Goal: Transaction & Acquisition: Purchase product/service

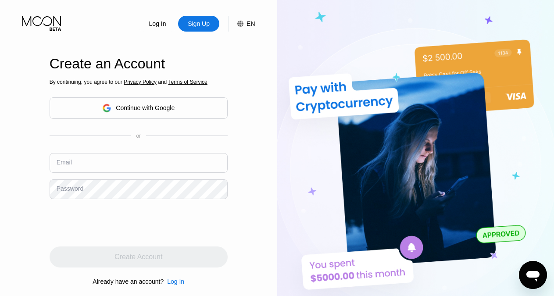
click at [156, 162] on input "text" at bounding box center [139, 163] width 178 height 20
click at [195, 21] on div "Sign Up" at bounding box center [199, 23] width 24 height 9
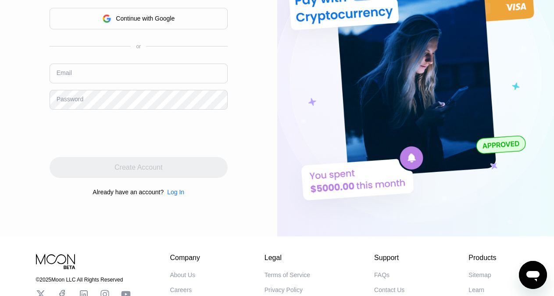
scroll to position [45, 0]
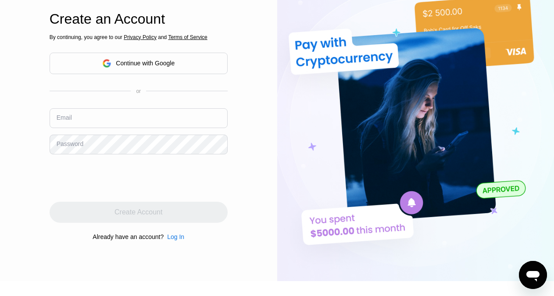
click at [118, 117] on input "text" at bounding box center [139, 118] width 178 height 20
click at [117, 121] on input "text" at bounding box center [139, 118] width 178 height 20
paste input "[EMAIL_ADDRESS][DOMAIN_NAME]"
type input "[EMAIL_ADDRESS][DOMAIN_NAME]"
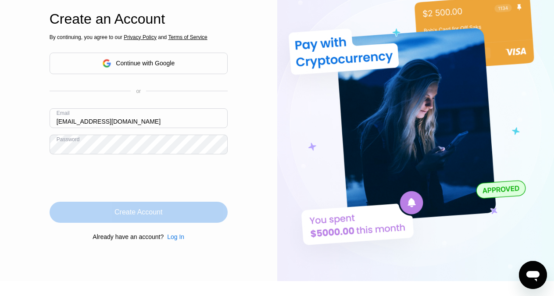
click at [140, 216] on div "Create Account" at bounding box center [138, 212] width 48 height 9
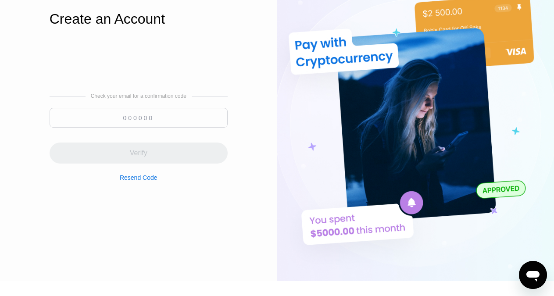
click at [156, 118] on input at bounding box center [139, 118] width 178 height 20
paste input "644075"
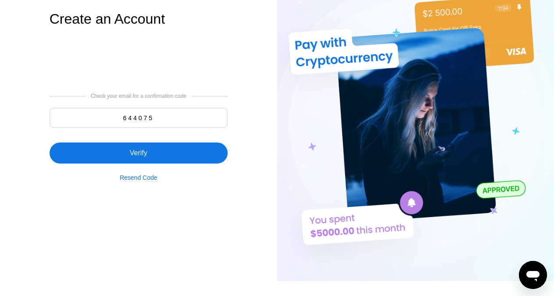
type input "644075"
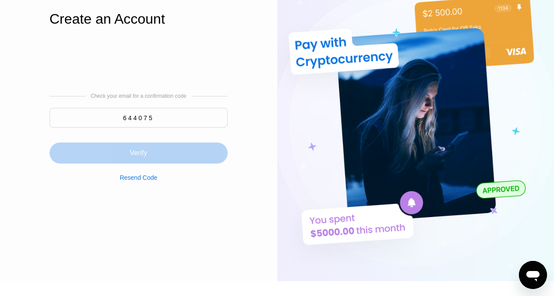
click at [154, 153] on div "Verify" at bounding box center [139, 153] width 178 height 21
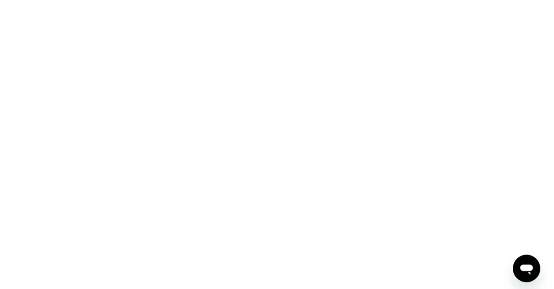
scroll to position [0, 0]
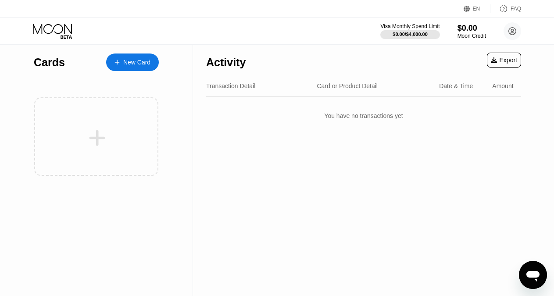
click at [129, 59] on div "New Card" at bounding box center [136, 62] width 27 height 7
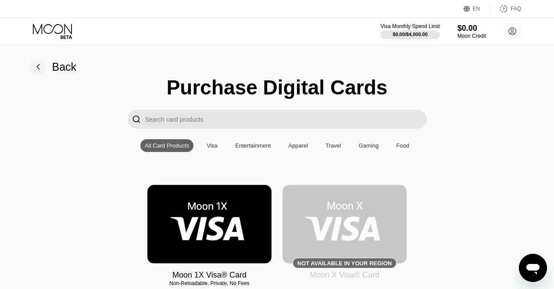
scroll to position [89, 0]
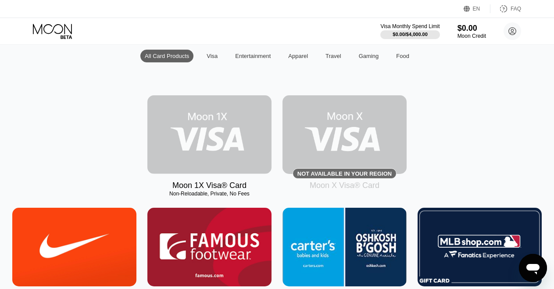
click at [194, 154] on img at bounding box center [209, 134] width 124 height 79
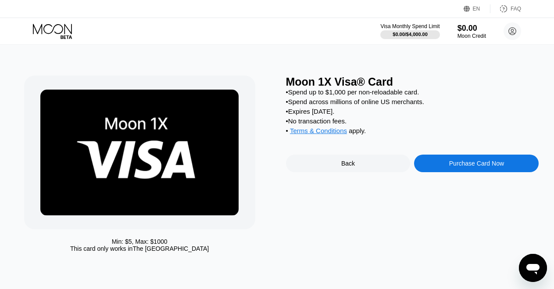
click at [318, 168] on div "Back" at bounding box center [348, 163] width 125 height 18
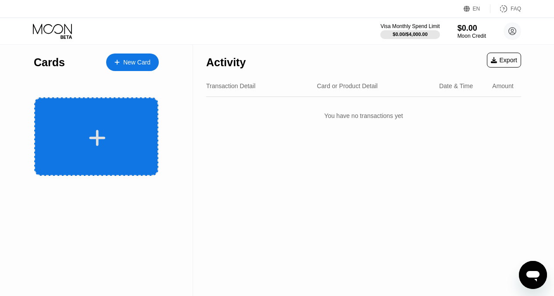
click at [116, 136] on div at bounding box center [97, 138] width 109 height 20
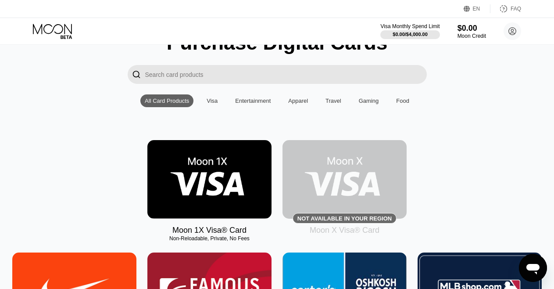
scroll to position [89, 0]
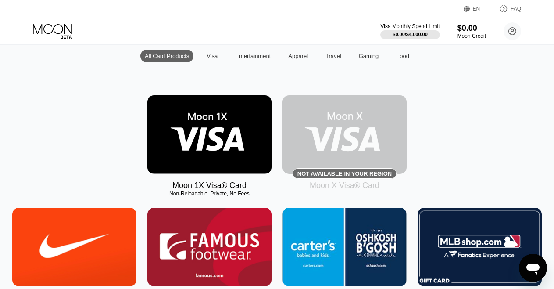
click at [221, 138] on img at bounding box center [209, 134] width 124 height 79
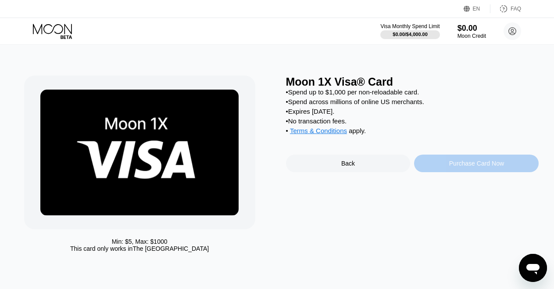
click at [440, 172] on div "Purchase Card Now" at bounding box center [476, 163] width 125 height 18
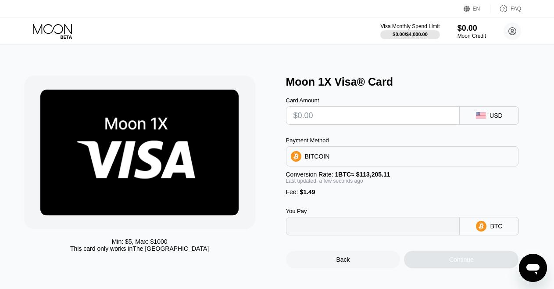
type input "0"
click at [307, 121] on input "text" at bounding box center [372, 116] width 159 height 18
type input "$5"
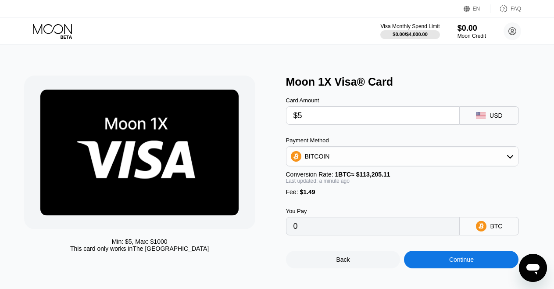
type input "0.00005733"
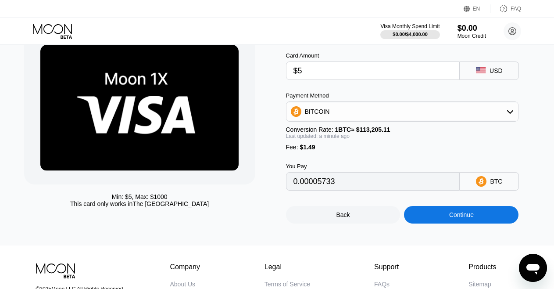
drag, startPoint x: 298, startPoint y: 71, endPoint x: 310, endPoint y: 71, distance: 11.8
click at [310, 71] on input "$5" at bounding box center [372, 71] width 159 height 18
type input "$2"
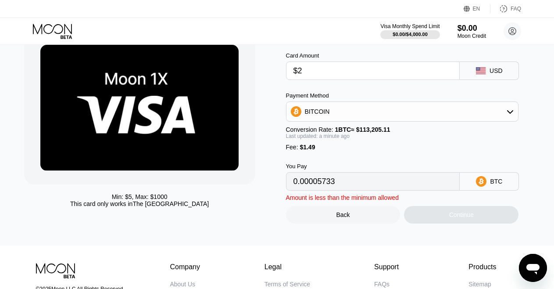
type input "0.00003083"
type input "$25"
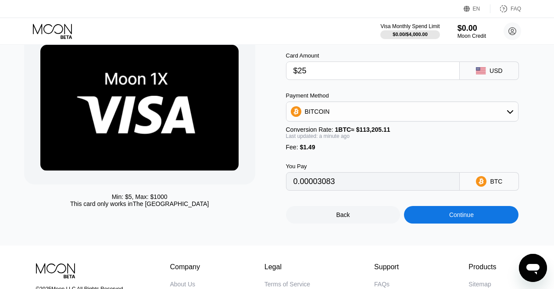
type input "0.00023401"
type input "$25"
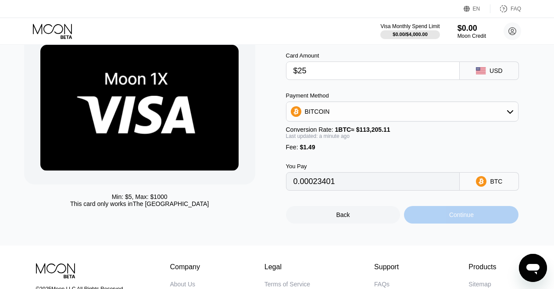
click at [431, 221] on div "Continue" at bounding box center [461, 215] width 114 height 18
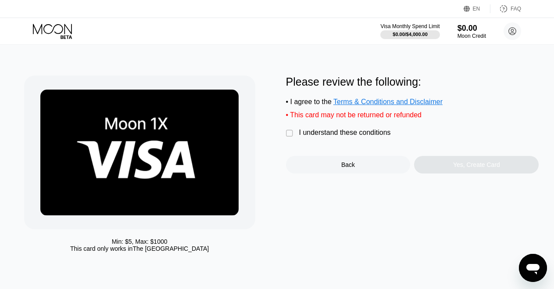
click at [292, 136] on div "" at bounding box center [290, 133] width 9 height 9
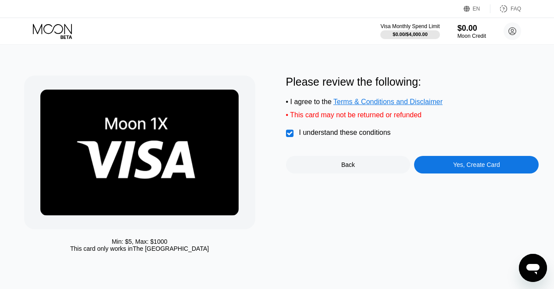
click at [448, 169] on div "Yes, Create Card" at bounding box center [476, 165] width 125 height 18
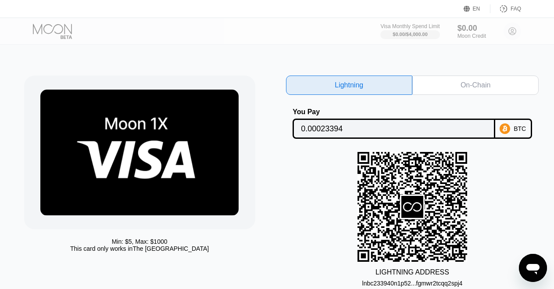
click at [363, 132] on input "0.00023394" at bounding box center [394, 129] width 186 height 18
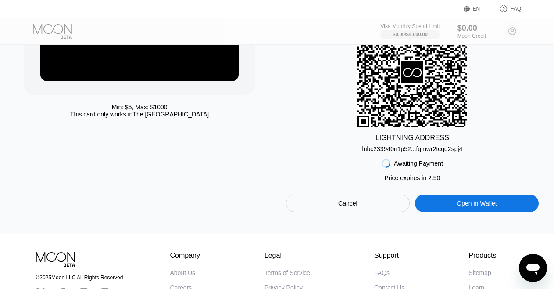
click at [471, 207] on div "Open in Wallet" at bounding box center [477, 203] width 40 height 8
click at [421, 152] on div "lnbc233940n1p52...fgmwr2tcqq2spj4" at bounding box center [412, 148] width 100 height 7
click at [309, 152] on div "LIGHTNING ADDRESS lnbc233940n1p52...fgmwr2tcqq2spj4" at bounding box center [412, 85] width 253 height 135
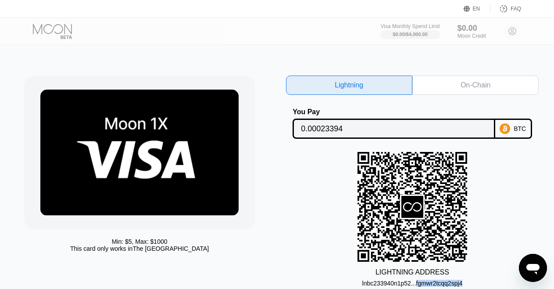
click at [460, 86] on div "On-Chain" at bounding box center [475, 84] width 126 height 19
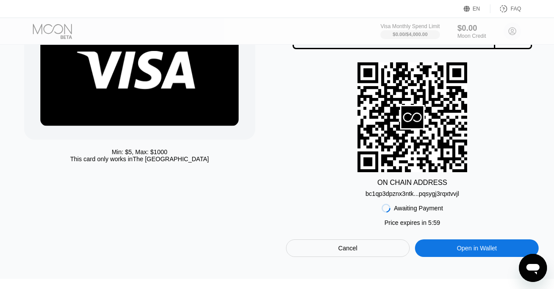
scroll to position [134, 0]
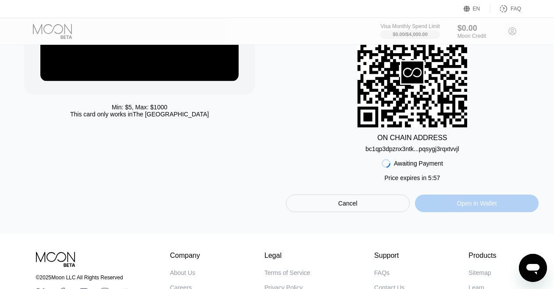
click at [446, 211] on div "Open in Wallet" at bounding box center [477, 203] width 124 height 18
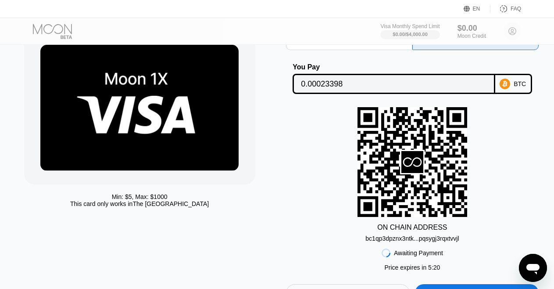
scroll to position [0, 0]
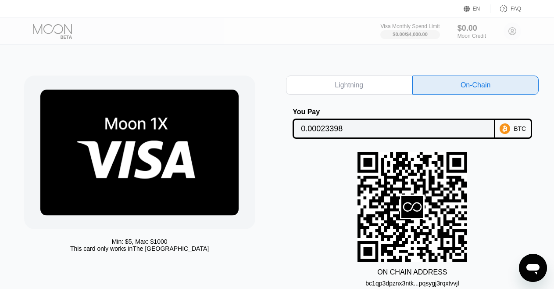
click at [386, 129] on input "0.00023398" at bounding box center [394, 129] width 186 height 18
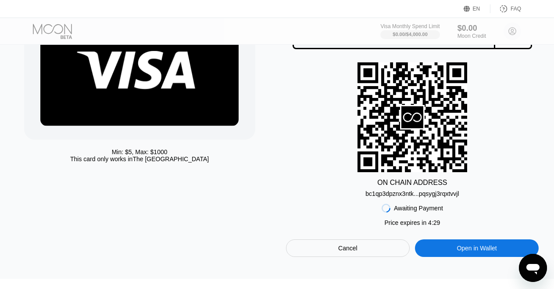
scroll to position [134, 0]
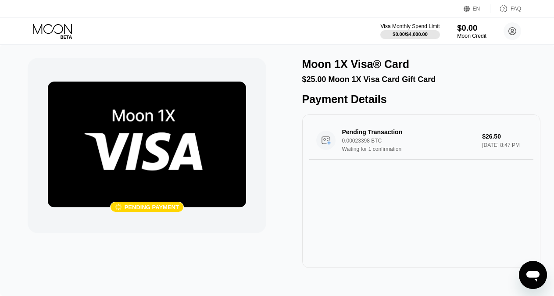
click at [468, 31] on div "$0.00" at bounding box center [471, 27] width 29 height 9
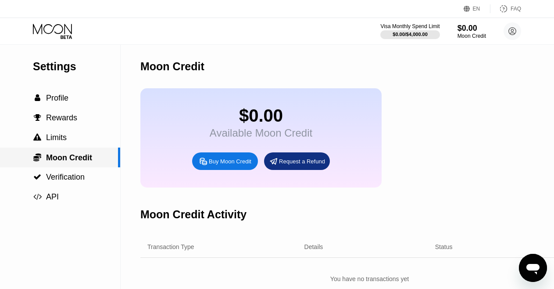
click at [66, 165] on div " Moon Credit" at bounding box center [60, 157] width 120 height 20
click at [475, 40] on div "Visa Monthly Spend Limit $0.00 / $4,000.00 $0.00 Moon Credit stevehinds708@gmai…" at bounding box center [277, 31] width 554 height 26
click at [475, 35] on div "Moon Credit" at bounding box center [471, 36] width 29 height 6
click at [227, 165] on div "Buy Moon Credit" at bounding box center [230, 160] width 43 height 7
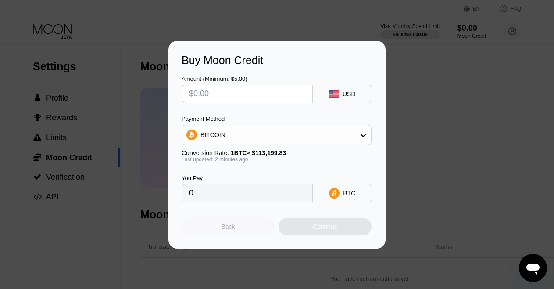
click at [226, 227] on div "Back" at bounding box center [228, 226] width 14 height 7
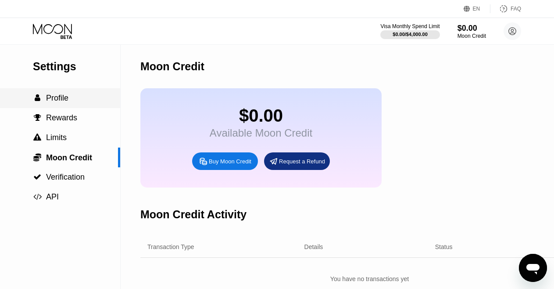
click at [63, 101] on span "Profile" at bounding box center [57, 97] width 22 height 9
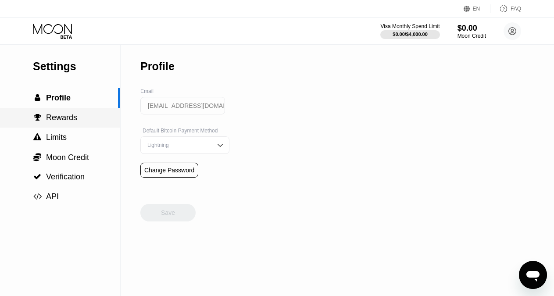
click at [62, 122] on span "Rewards" at bounding box center [61, 117] width 31 height 9
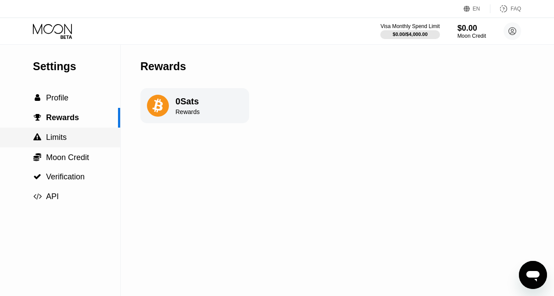
click at [60, 142] on span "Limits" at bounding box center [56, 137] width 21 height 9
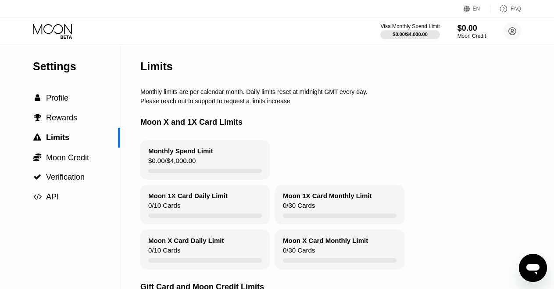
click at [53, 31] on icon at bounding box center [52, 29] width 39 height 10
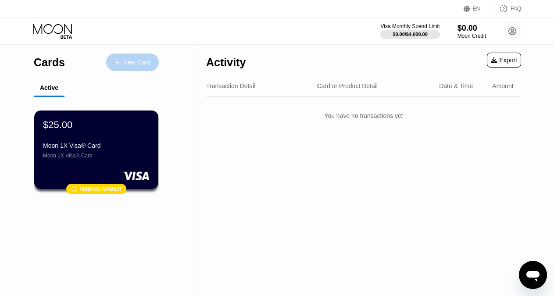
click at [132, 59] on div "New Card" at bounding box center [136, 62] width 27 height 7
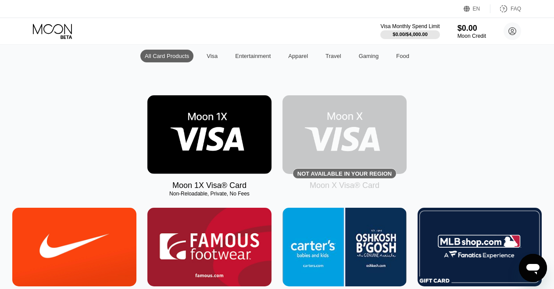
scroll to position [89, 0]
click at [200, 132] on img at bounding box center [209, 134] width 124 height 79
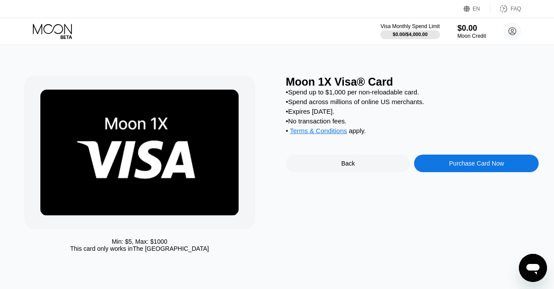
click at [448, 172] on div "Purchase Card Now" at bounding box center [476, 163] width 125 height 18
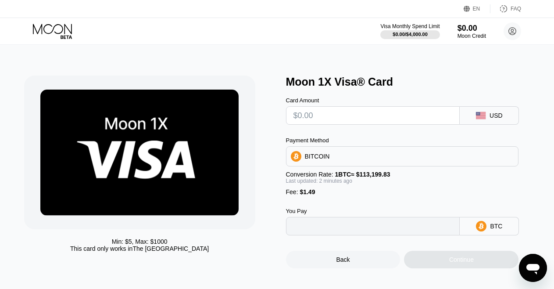
type input "0"
click at [320, 120] on input "text" at bounding box center [372, 116] width 159 height 18
type input "$5"
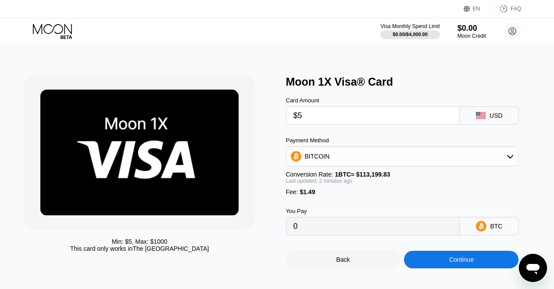
type input "0.00005734"
type input "$5"
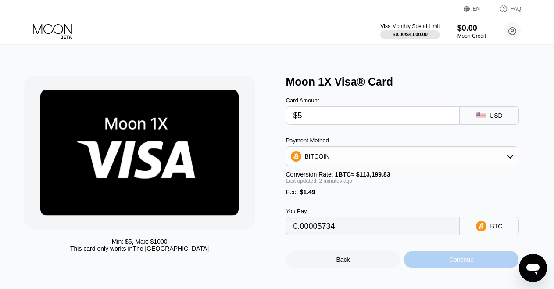
click at [454, 263] on div "Continue" at bounding box center [461, 259] width 25 height 7
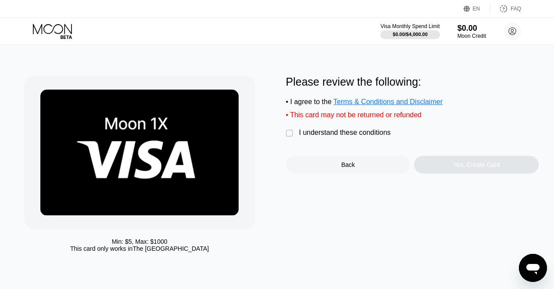
click at [288, 136] on div "" at bounding box center [290, 133] width 9 height 9
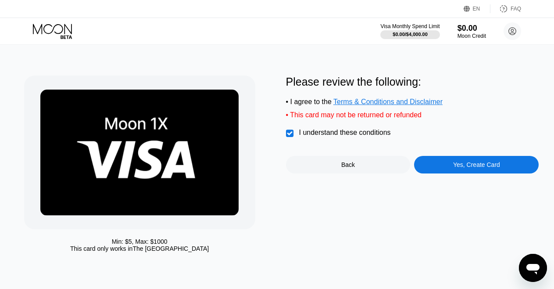
click at [465, 173] on div "Yes, Create Card" at bounding box center [476, 165] width 125 height 18
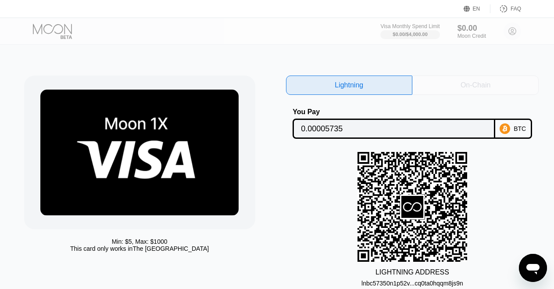
click at [450, 88] on div "On-Chain" at bounding box center [475, 84] width 126 height 19
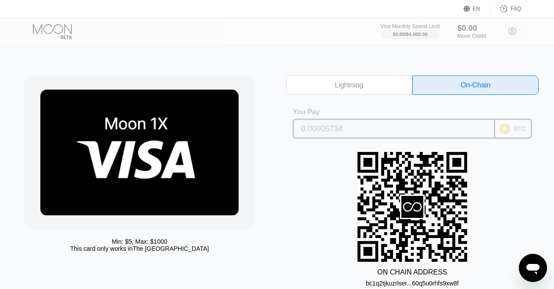
click at [449, 133] on input "0.00005734" at bounding box center [394, 129] width 186 height 18
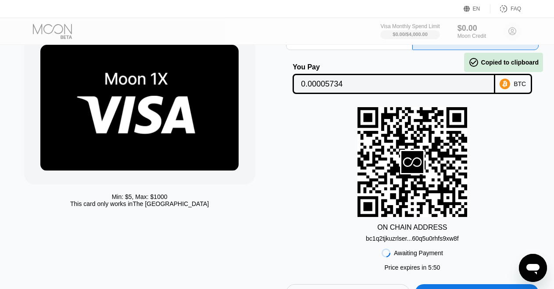
scroll to position [89, 0]
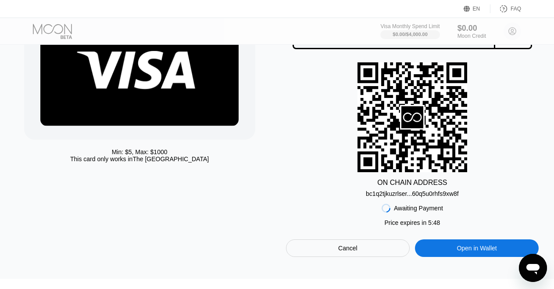
click at [452, 255] on div "Open in Wallet" at bounding box center [477, 248] width 124 height 18
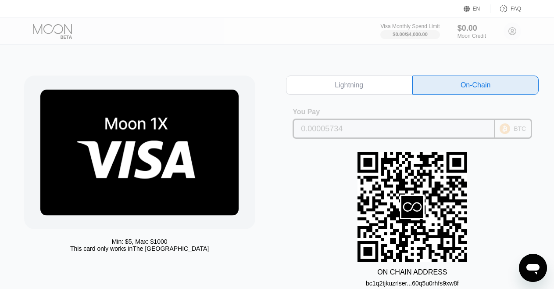
click at [396, 132] on input "0.00005734" at bounding box center [394, 129] width 186 height 18
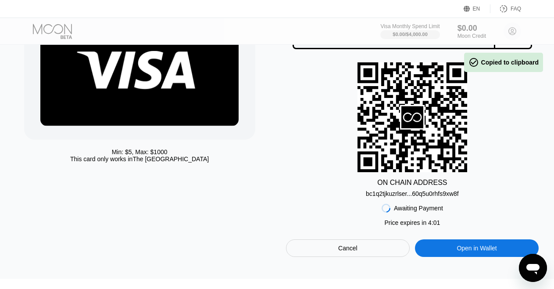
scroll to position [134, 0]
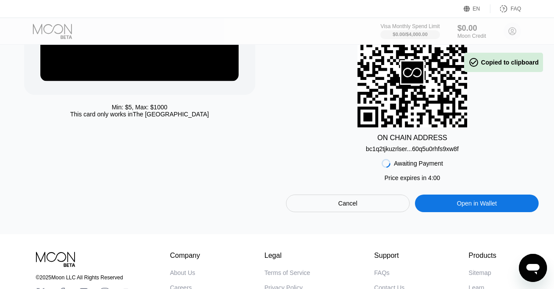
click at [464, 207] on div "Open in Wallet" at bounding box center [477, 203] width 40 height 8
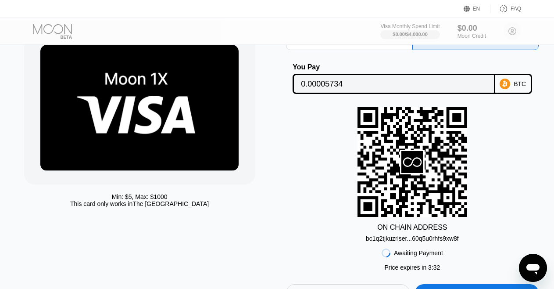
scroll to position [89, 0]
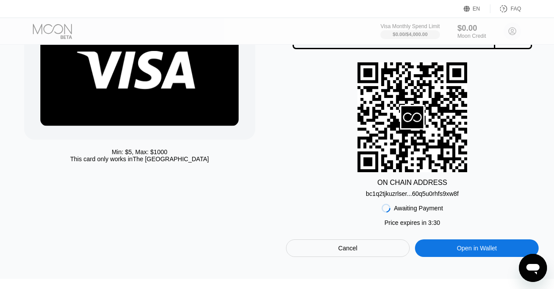
click at [450, 256] on div "Open in Wallet" at bounding box center [477, 248] width 124 height 18
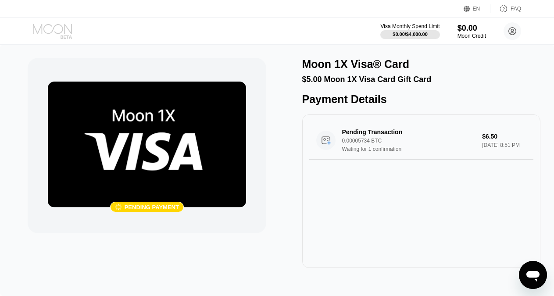
click at [64, 32] on icon at bounding box center [53, 31] width 41 height 15
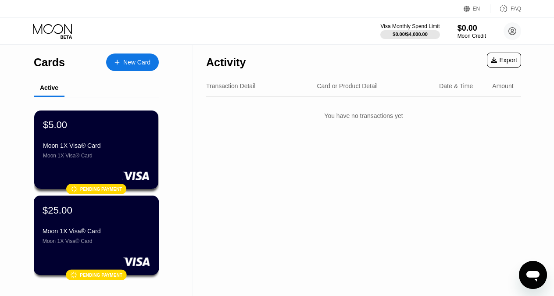
click at [96, 235] on div "Moon 1X Visa® Card" at bounding box center [96, 231] width 107 height 7
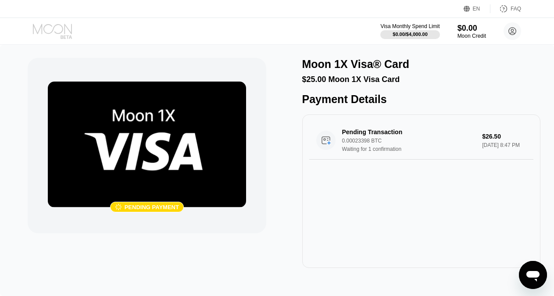
click at [61, 32] on icon at bounding box center [52, 29] width 39 height 10
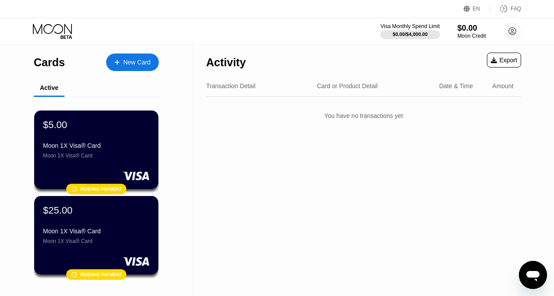
click at [56, 28] on icon at bounding box center [53, 31] width 41 height 15
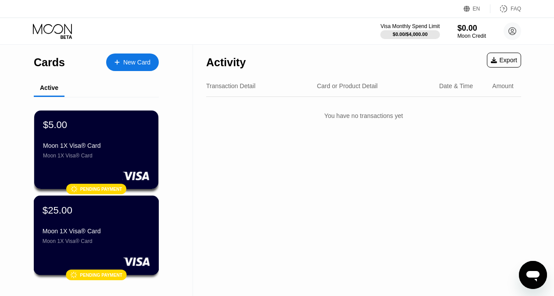
click at [87, 241] on div "Moon 1X Visa® Card Moon 1X Visa® Card" at bounding box center [96, 236] width 107 height 17
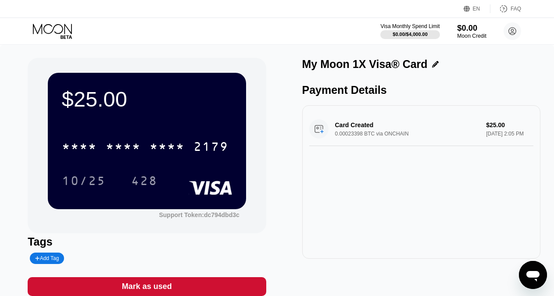
click at [471, 36] on div "Moon Credit" at bounding box center [471, 36] width 29 height 6
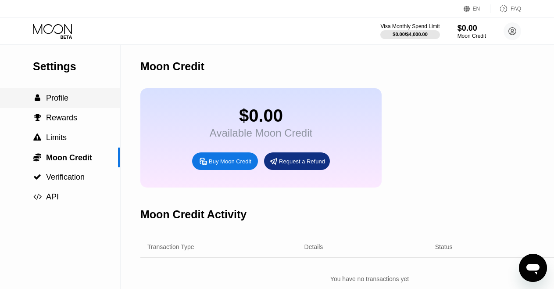
click at [53, 97] on span "Profile" at bounding box center [57, 97] width 22 height 9
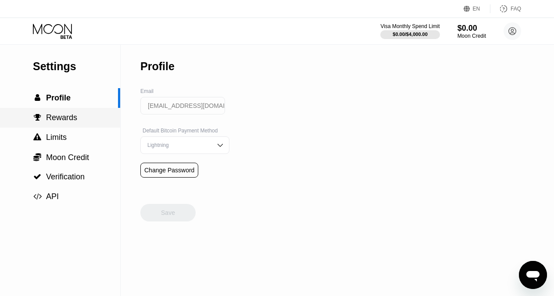
click at [60, 122] on span "Rewards" at bounding box center [61, 117] width 31 height 9
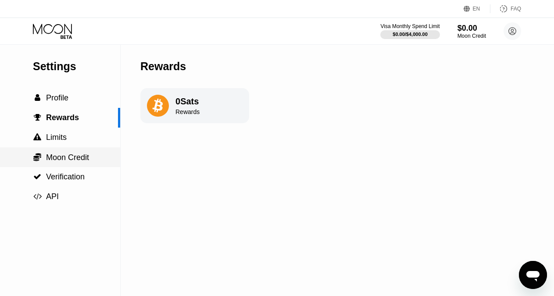
click at [67, 162] on span "Moon Credit" at bounding box center [67, 157] width 43 height 9
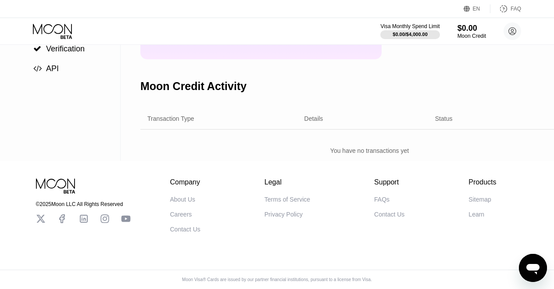
scroll to position [10, 0]
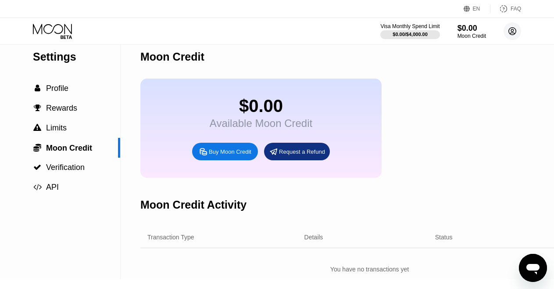
click at [520, 31] on circle at bounding box center [512, 31] width 18 height 18
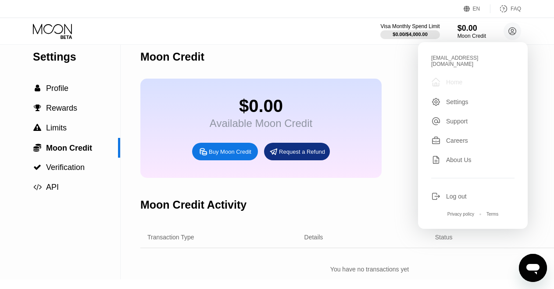
click at [448, 79] on div "Home" at bounding box center [454, 82] width 16 height 7
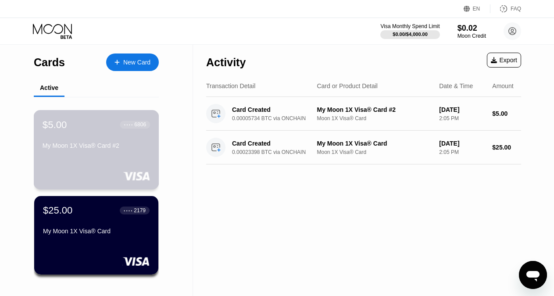
click at [94, 143] on div "$5.00 ● ● ● ● 6806 My Moon 1X Visa® Card #2" at bounding box center [96, 136] width 107 height 34
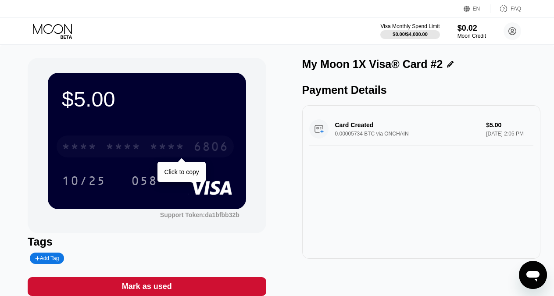
click at [165, 148] on div "* * * *" at bounding box center [167, 148] width 35 height 14
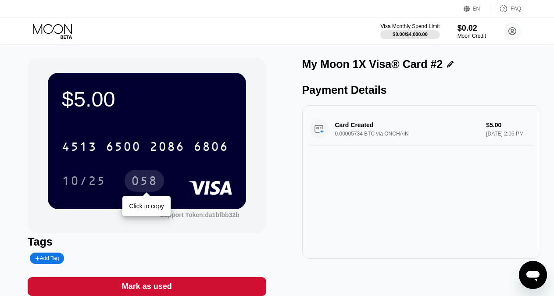
click at [146, 185] on div "058" at bounding box center [144, 182] width 26 height 14
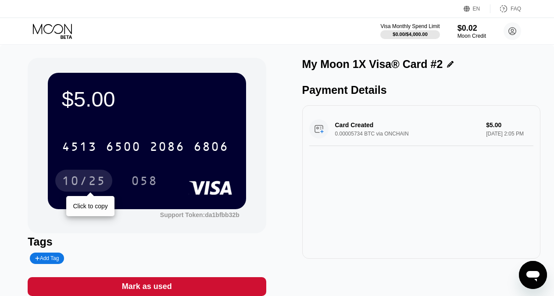
click at [72, 186] on div "10/25" at bounding box center [84, 182] width 44 height 14
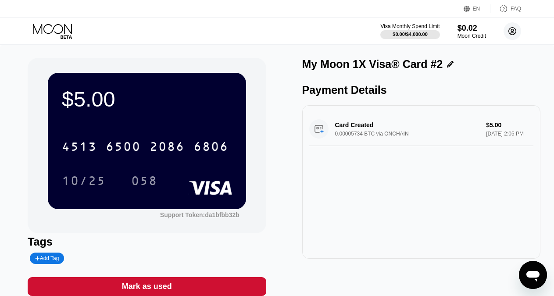
click at [517, 33] on circle at bounding box center [512, 31] width 18 height 18
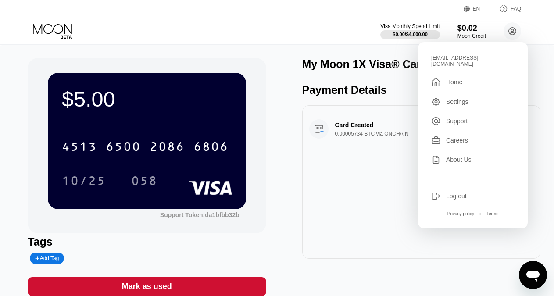
click at [465, 79] on div " Home" at bounding box center [472, 82] width 83 height 11
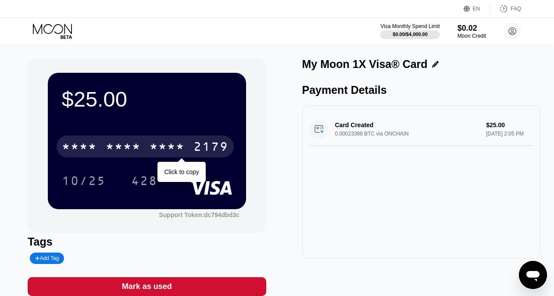
click at [114, 145] on div "* * * *" at bounding box center [123, 148] width 35 height 14
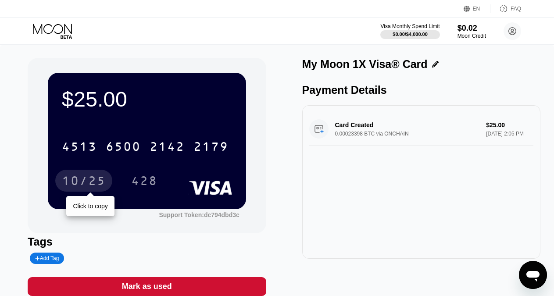
click at [94, 182] on div "10/25" at bounding box center [84, 182] width 44 height 14
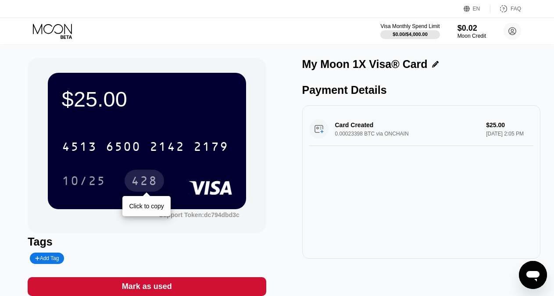
click at [149, 187] on div "428" at bounding box center [144, 182] width 26 height 14
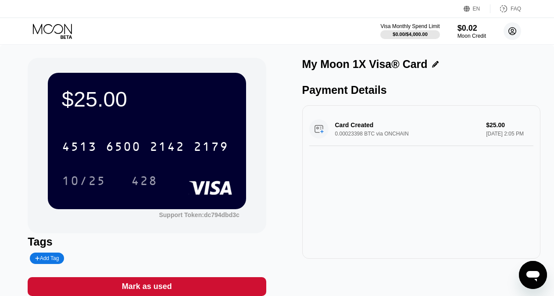
click at [515, 29] on icon at bounding box center [512, 31] width 7 height 7
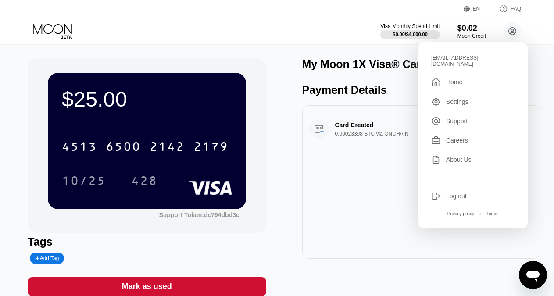
click at [448, 194] on div "Log out" at bounding box center [456, 196] width 21 height 7
click at [446, 193] on div "Log out" at bounding box center [456, 196] width 21 height 7
